Goal: Find specific page/section: Locate a particular part of the current website

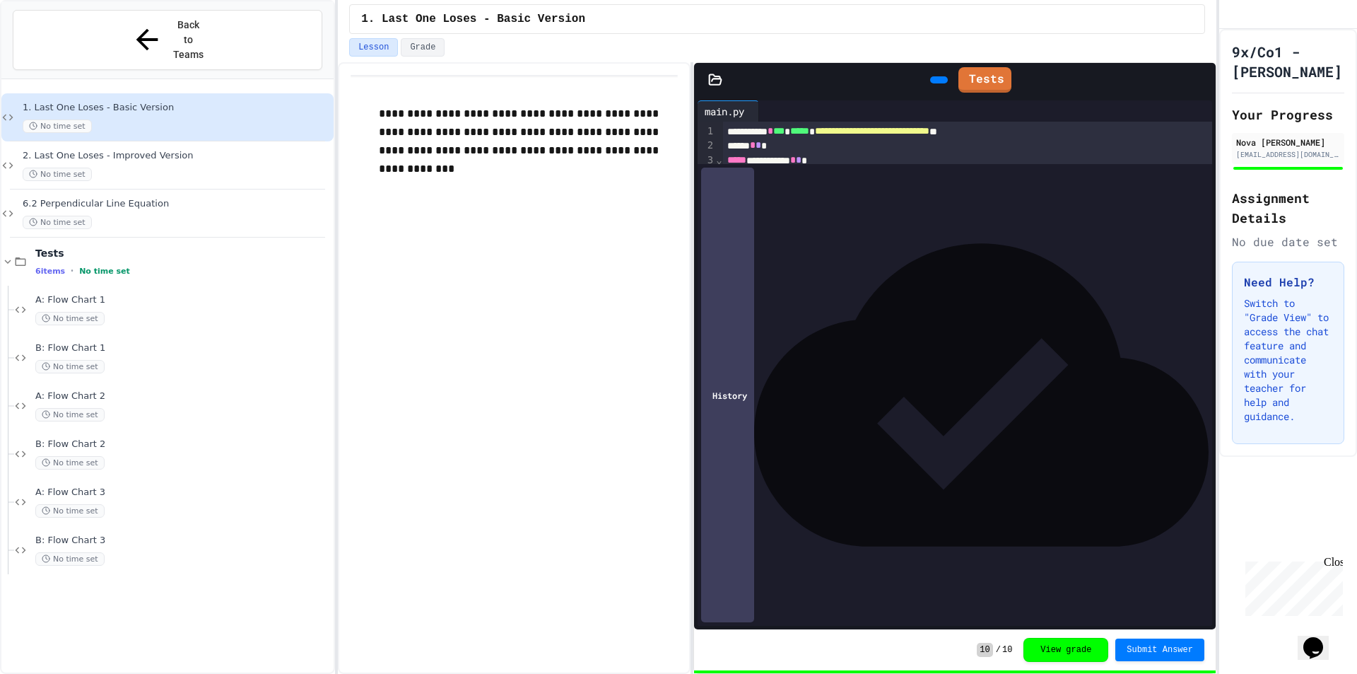
click at [895, 227] on div "**** *" at bounding box center [957, 232] width 469 height 14
click at [154, 168] on div "No time set" at bounding box center [177, 174] width 308 height 13
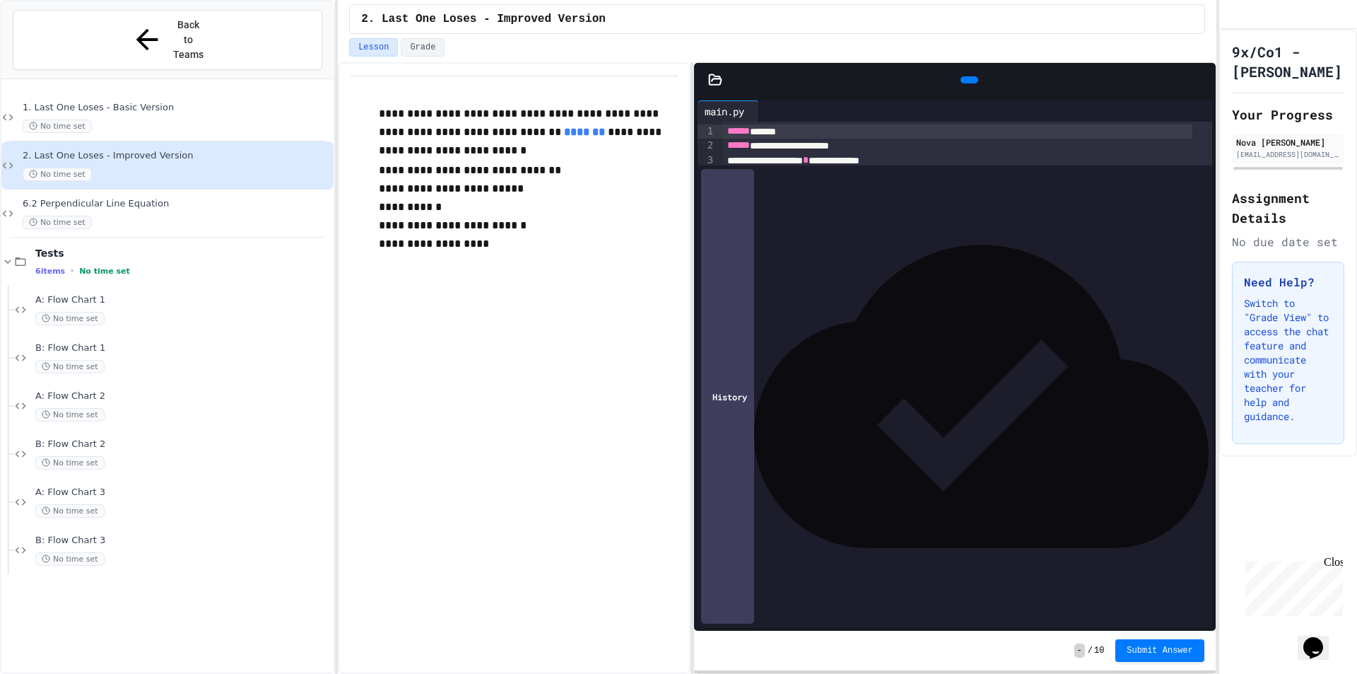
click at [891, 198] on div "**********" at bounding box center [967, 311] width 489 height 378
